Goal: Information Seeking & Learning: Learn about a topic

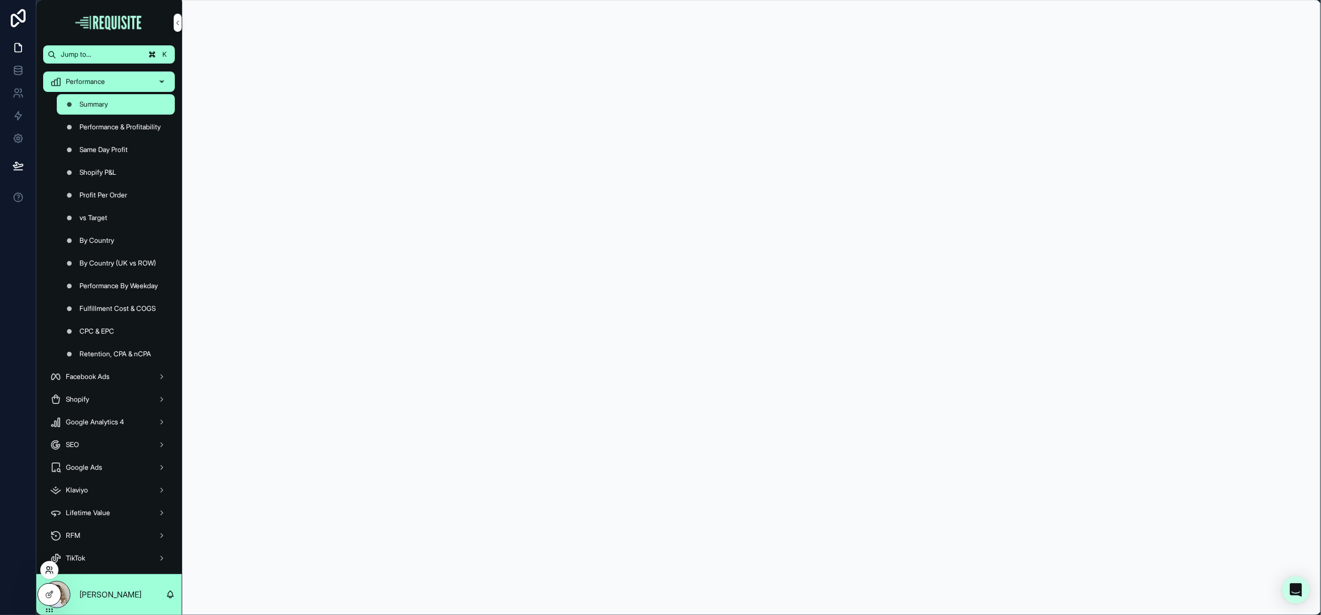
click at [50, 573] on icon at bounding box center [49, 570] width 9 height 9
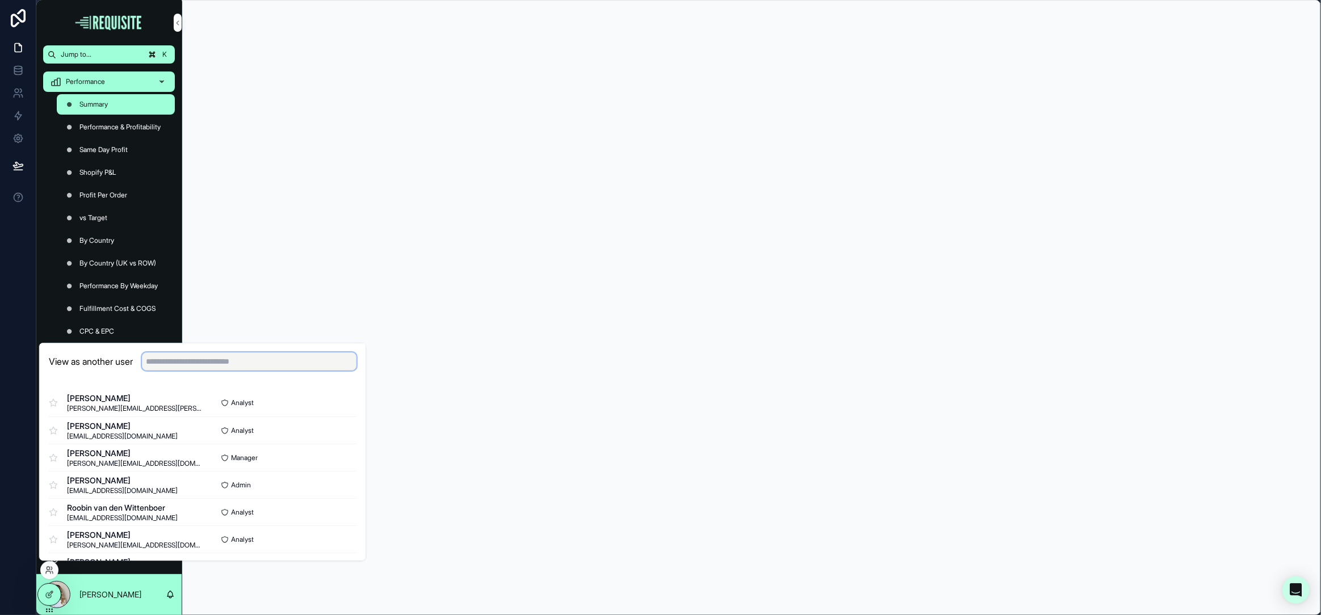
click at [169, 356] on input "text" at bounding box center [249, 362] width 215 height 18
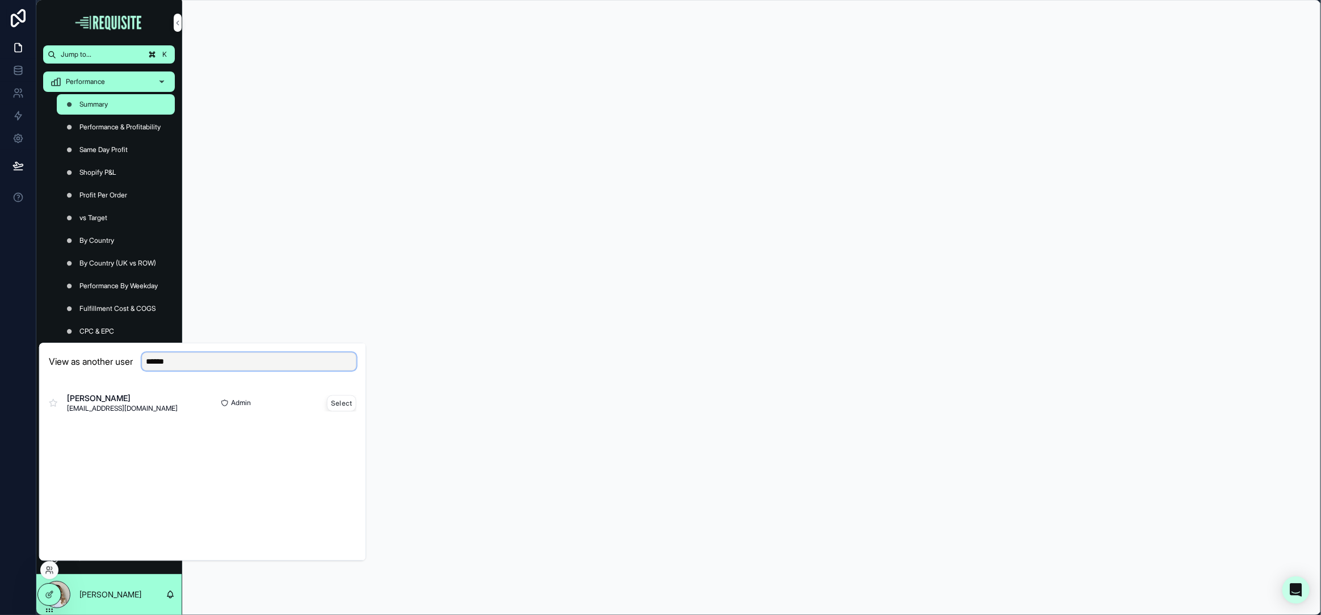
type input "******"
click at [337, 400] on button "Select" at bounding box center [342, 403] width 30 height 16
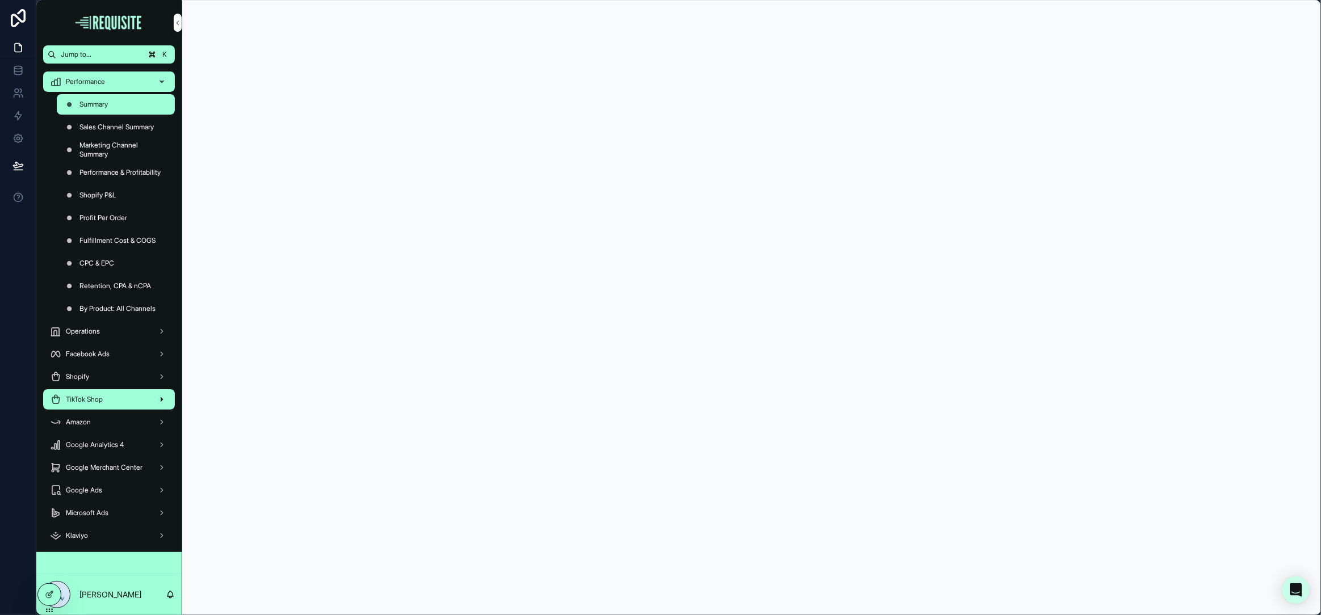
click at [114, 400] on div "TikTok Shop" at bounding box center [109, 400] width 118 height 18
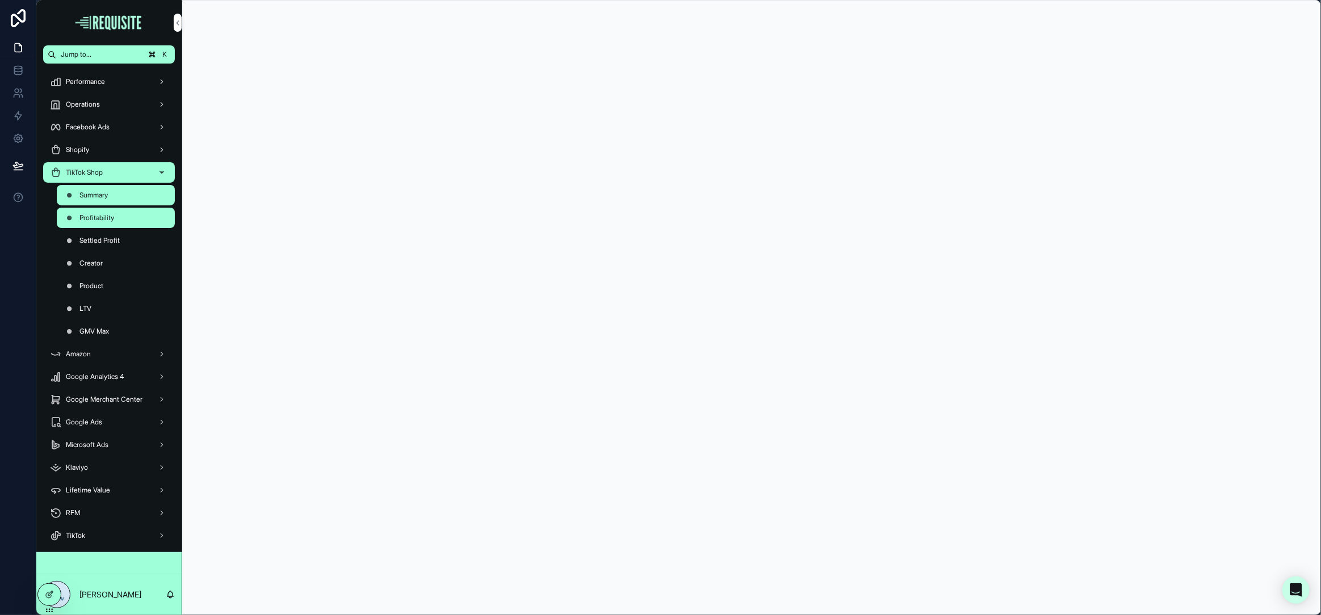
click at [120, 219] on div "Profitability" at bounding box center [116, 218] width 104 height 18
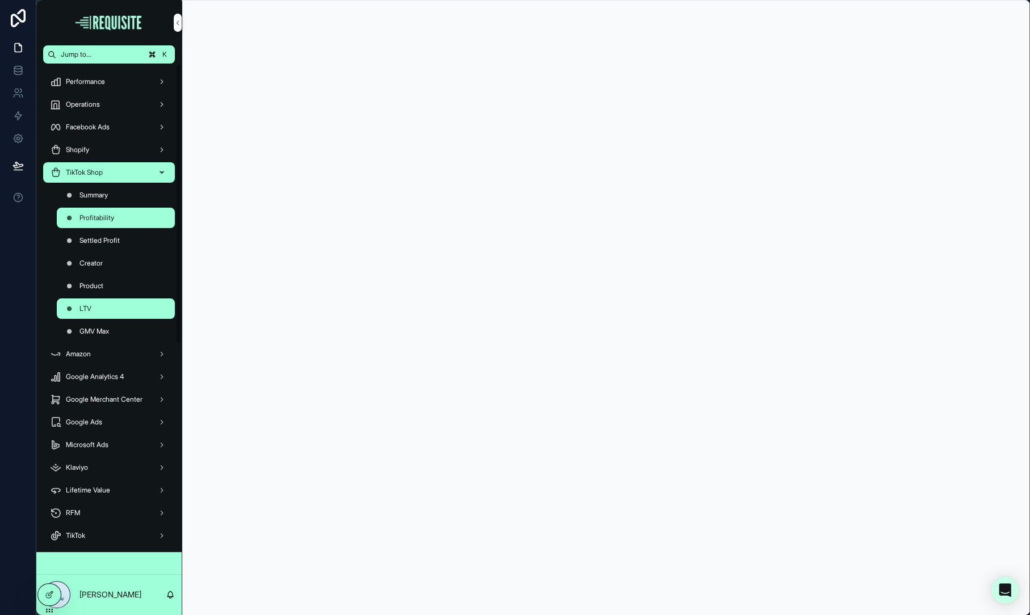
click at [132, 301] on div "LTV" at bounding box center [116, 309] width 104 height 18
click at [111, 332] on div "GMV Max" at bounding box center [116, 331] width 104 height 18
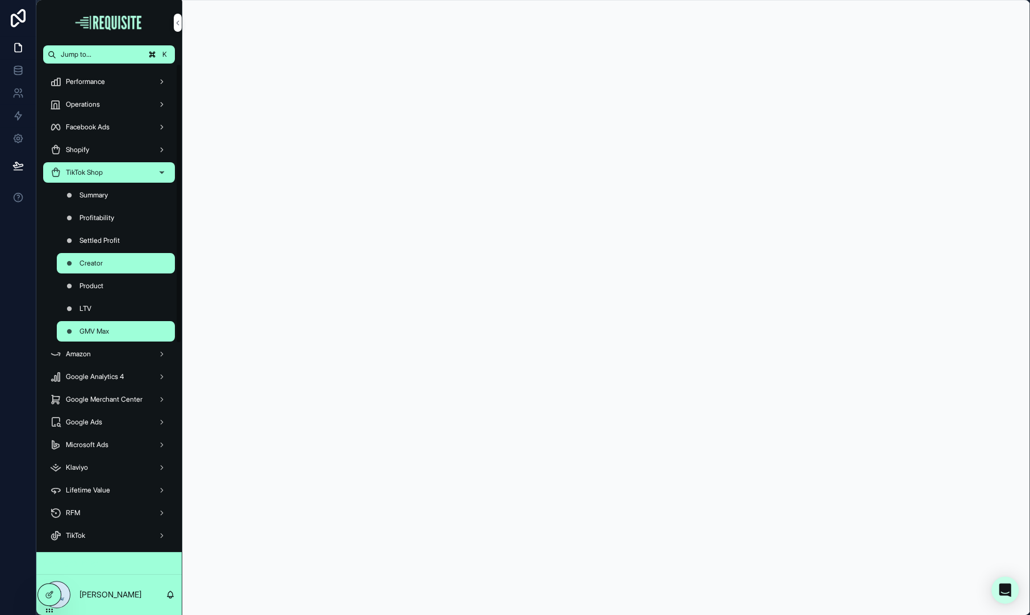
click at [132, 258] on div "Creator" at bounding box center [116, 263] width 104 height 18
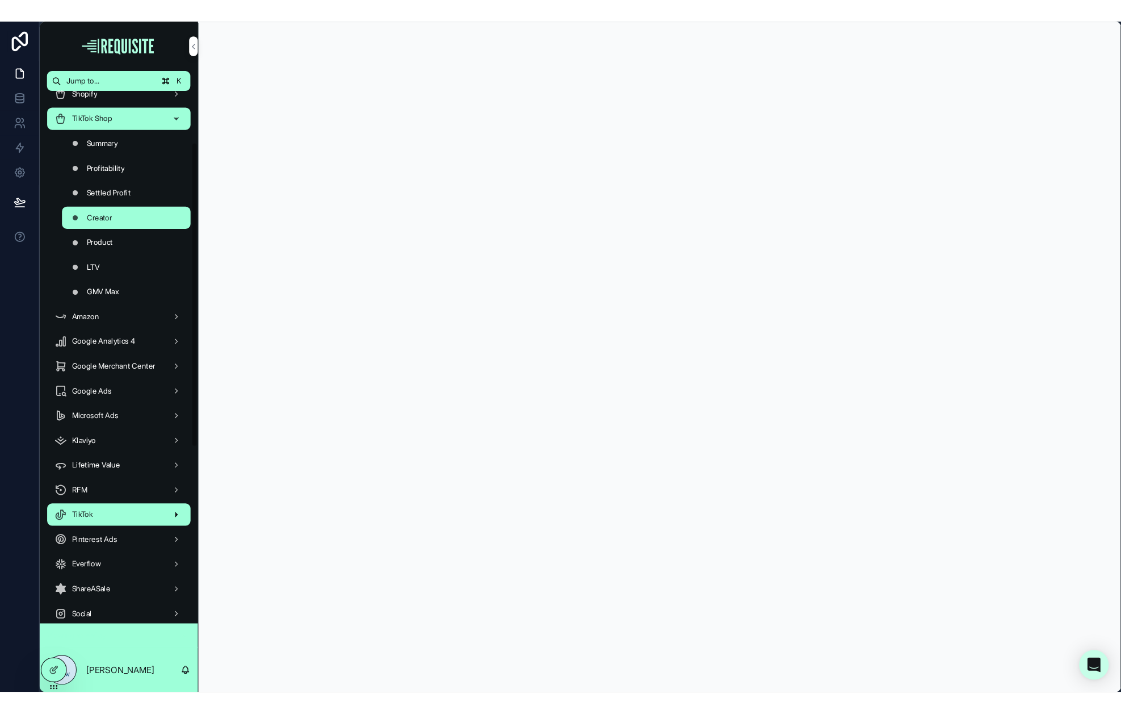
scroll to position [84, 0]
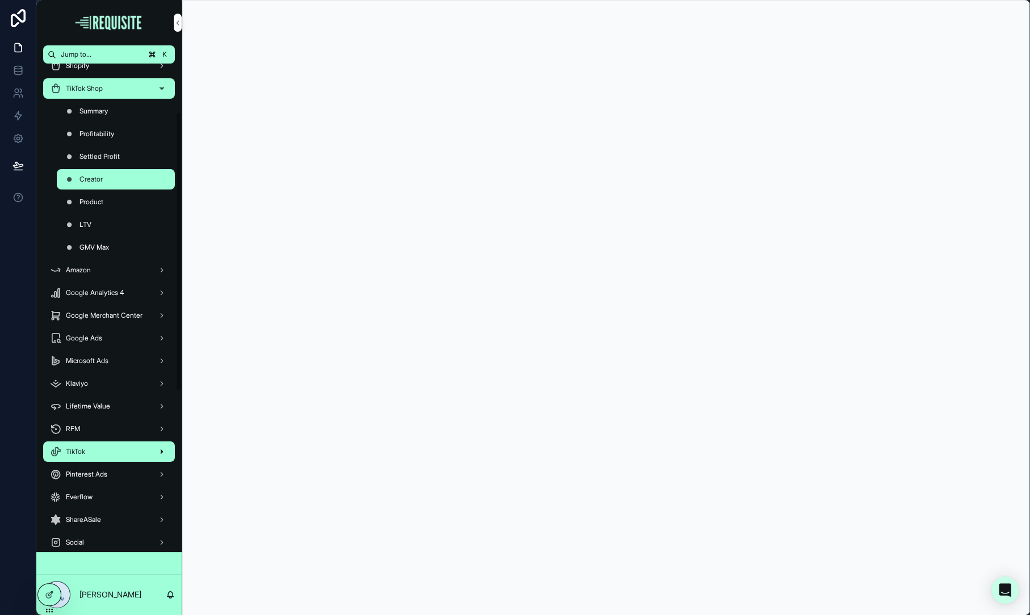
click at [115, 459] on div "TikTok" at bounding box center [109, 452] width 118 height 18
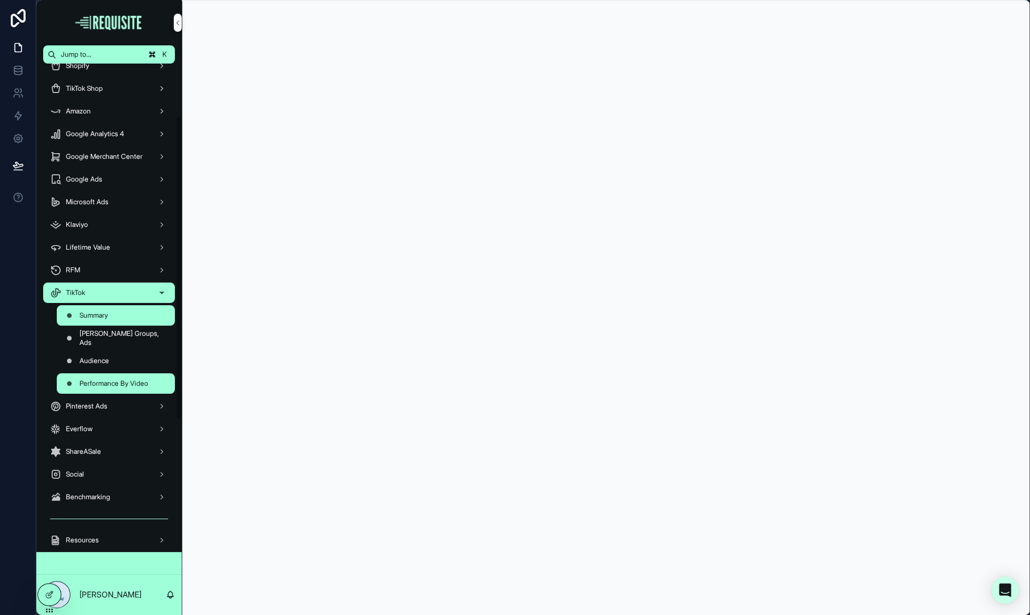
click at [157, 384] on div "Performance By Video" at bounding box center [116, 384] width 104 height 18
